Goal: Use online tool/utility

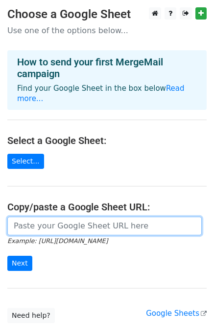
click at [36, 217] on input "url" at bounding box center [104, 226] width 194 height 19
click at [46, 217] on input "url" at bounding box center [104, 226] width 194 height 19
paste input "[URL][DOMAIN_NAME]"
click at [46, 217] on input "[URL][DOMAIN_NAME]" at bounding box center [104, 226] width 194 height 19
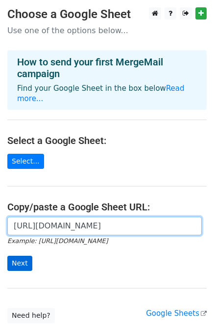
type input "[URL][DOMAIN_NAME]"
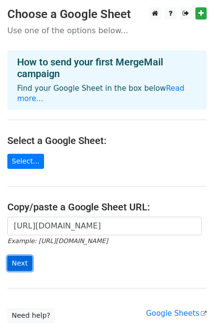
scroll to position [0, 0]
click at [22, 256] on input "Next" at bounding box center [19, 263] width 25 height 15
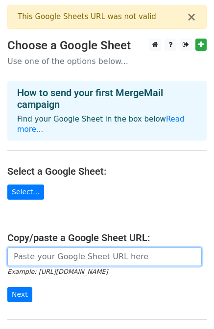
click at [76, 248] on input "url" at bounding box center [104, 257] width 194 height 19
paste input "[URL][DOMAIN_NAME]"
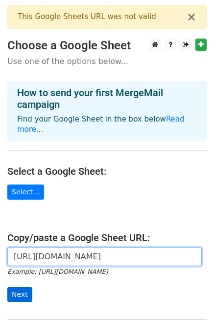
type input "[URL][DOMAIN_NAME]"
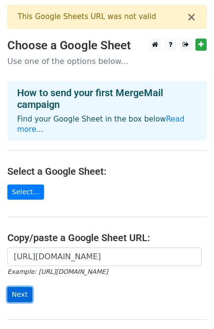
scroll to position [0, 0]
click at [12, 287] on input "Next" at bounding box center [19, 294] width 25 height 15
